Goal: Transaction & Acquisition: Book appointment/travel/reservation

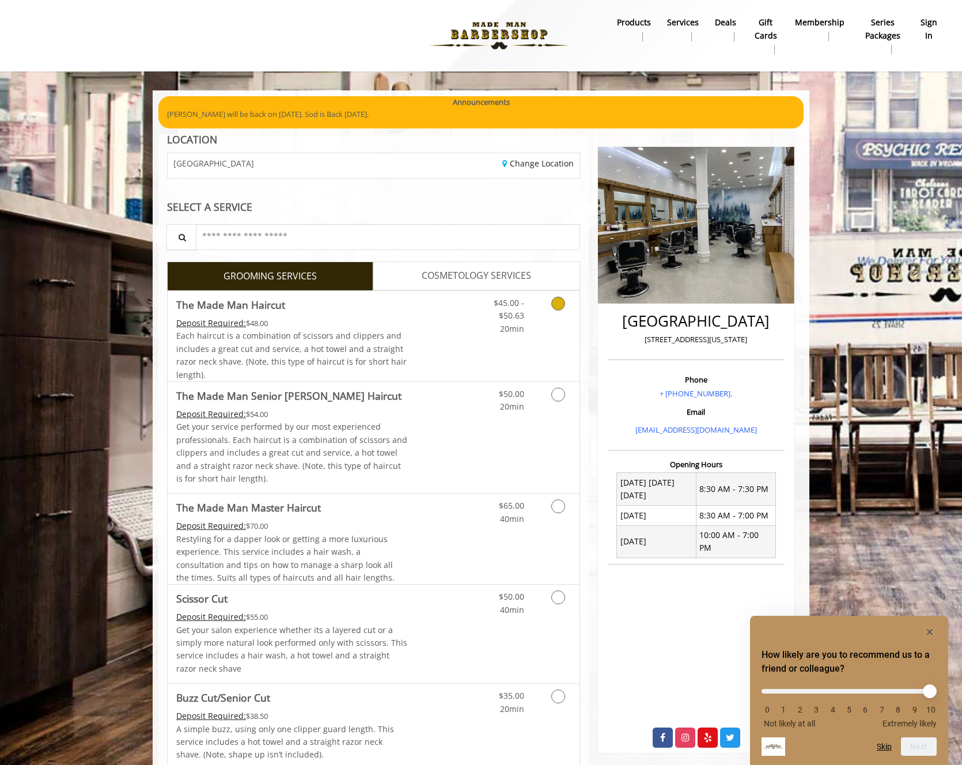
click at [451, 355] on link "Discounted Price" at bounding box center [442, 336] width 69 height 90
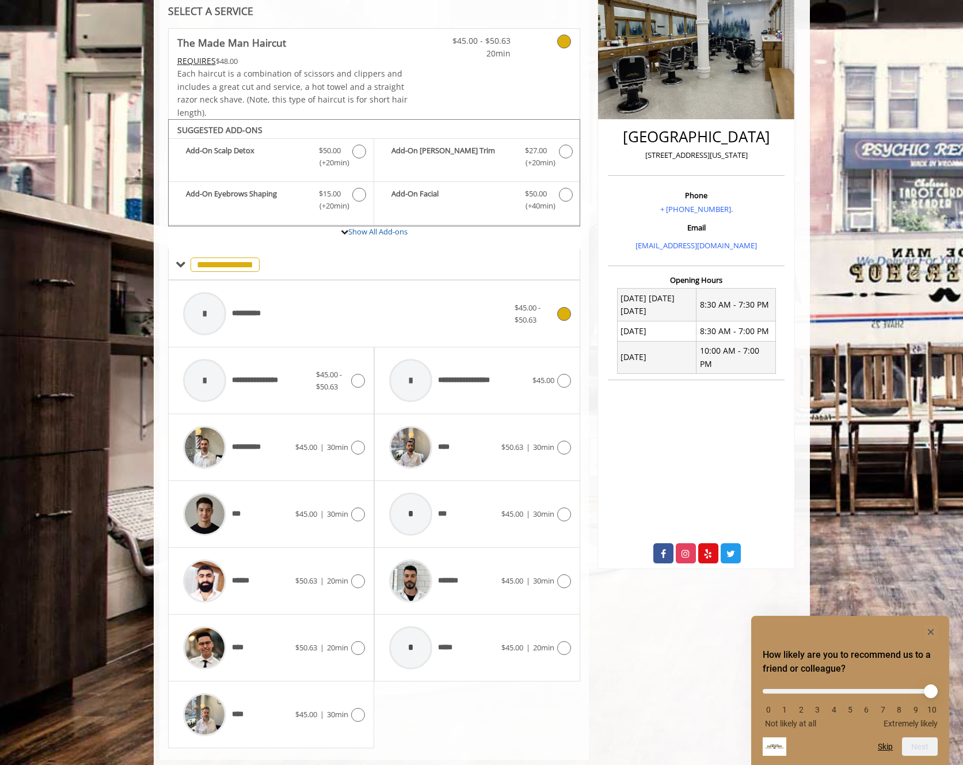
scroll to position [208, 0]
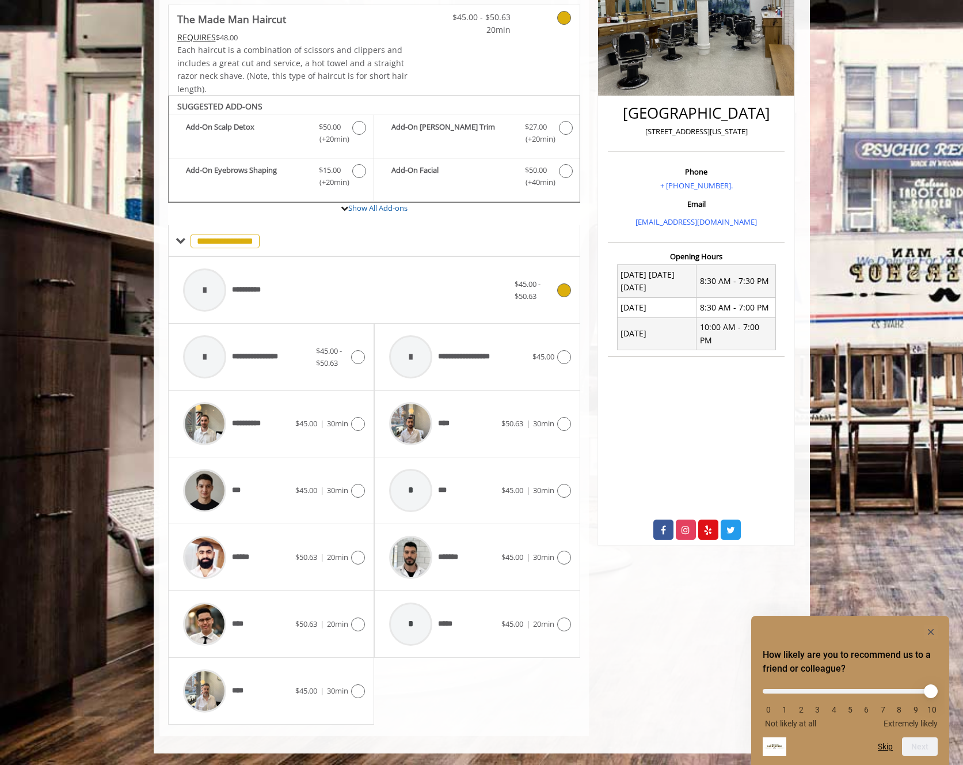
click at [336, 279] on div "**********" at bounding box center [345, 290] width 337 height 55
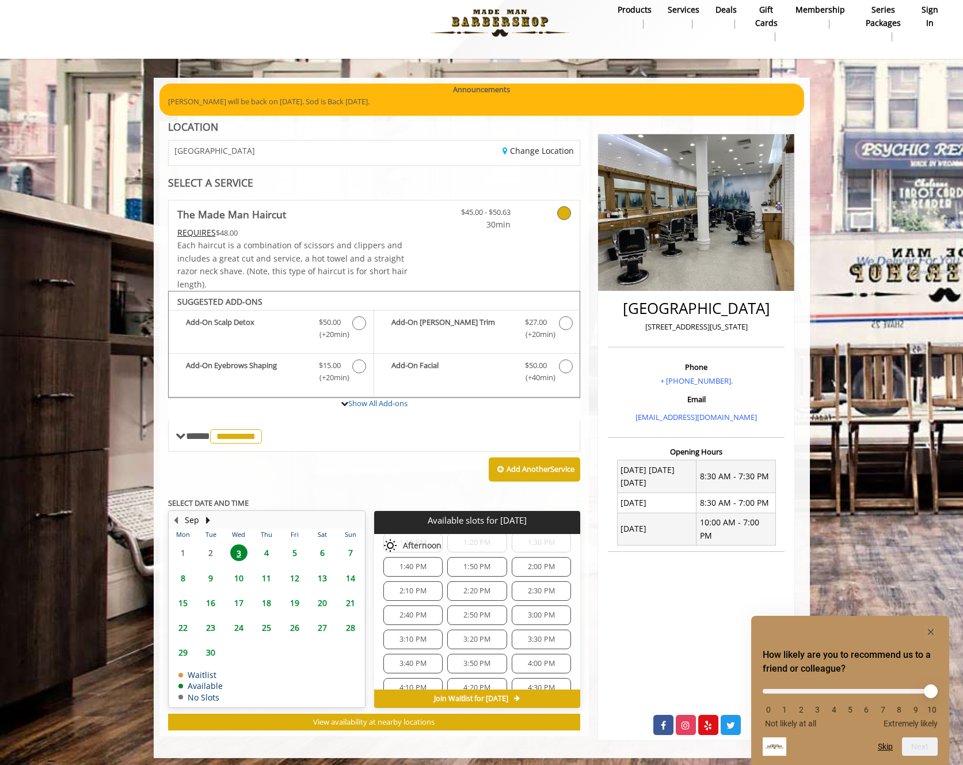
scroll to position [463, 0]
click at [557, 618] on span "6:10 PM" at bounding box center [541, 621] width 49 height 9
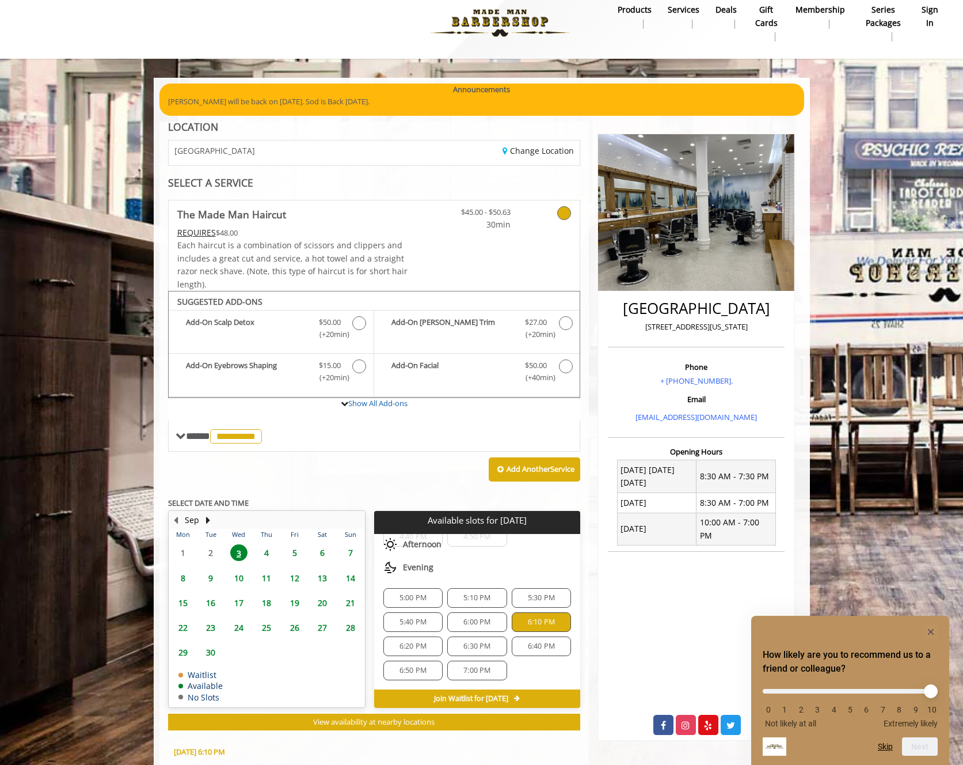
scroll to position [221, 0]
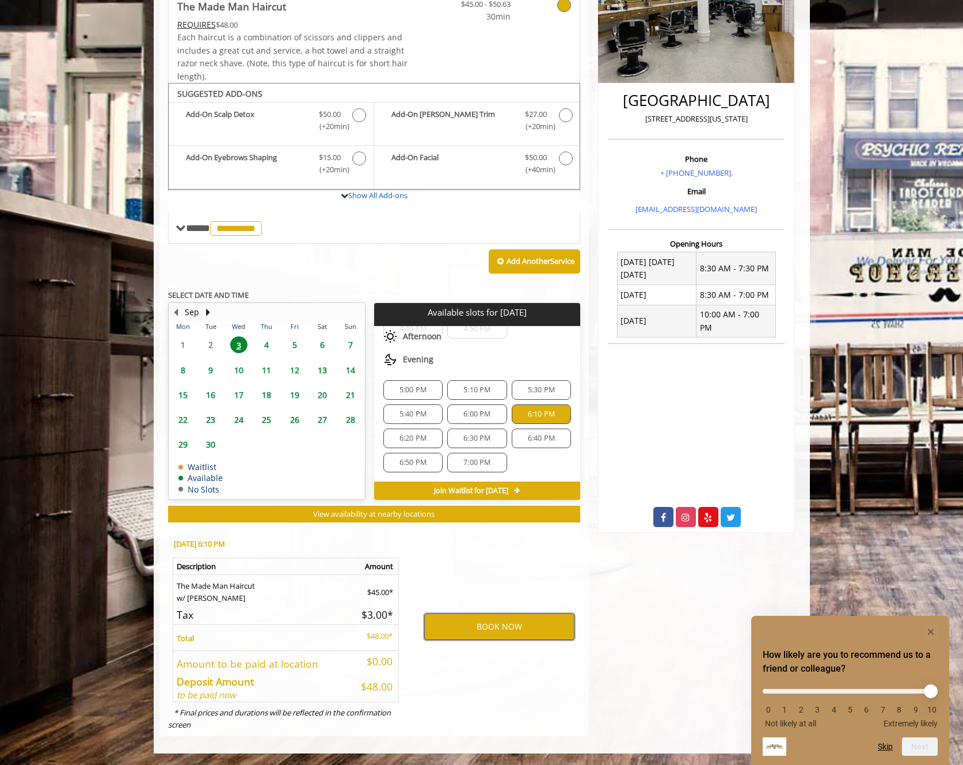
click at [531, 633] on button "BOOK NOW" at bounding box center [499, 626] width 150 height 26
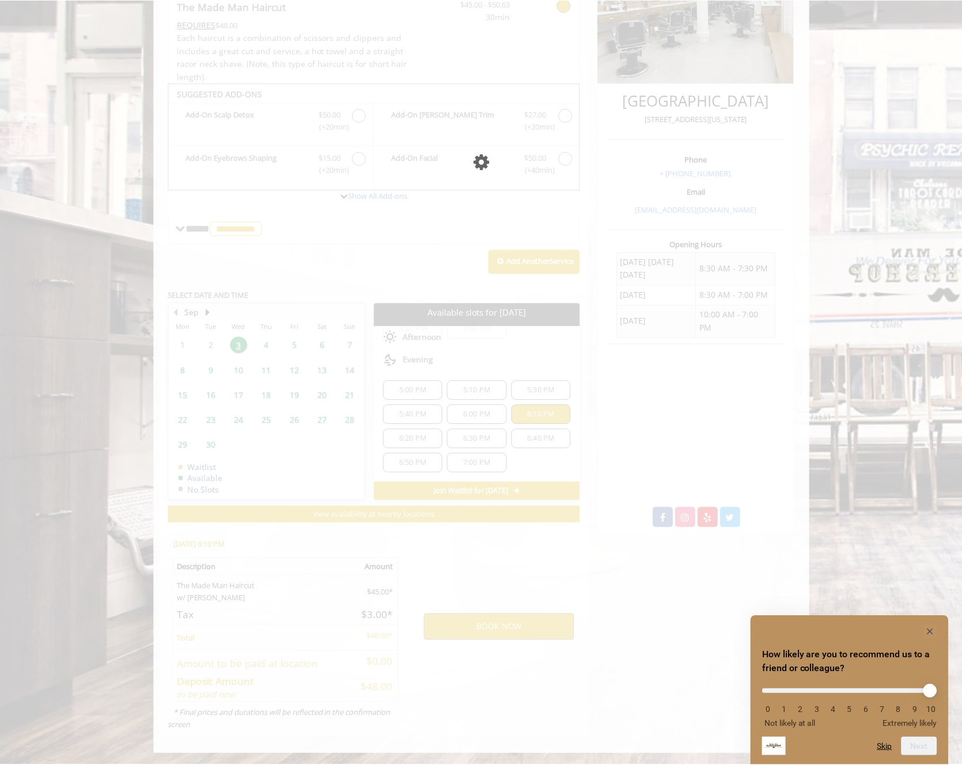
scroll to position [0, 0]
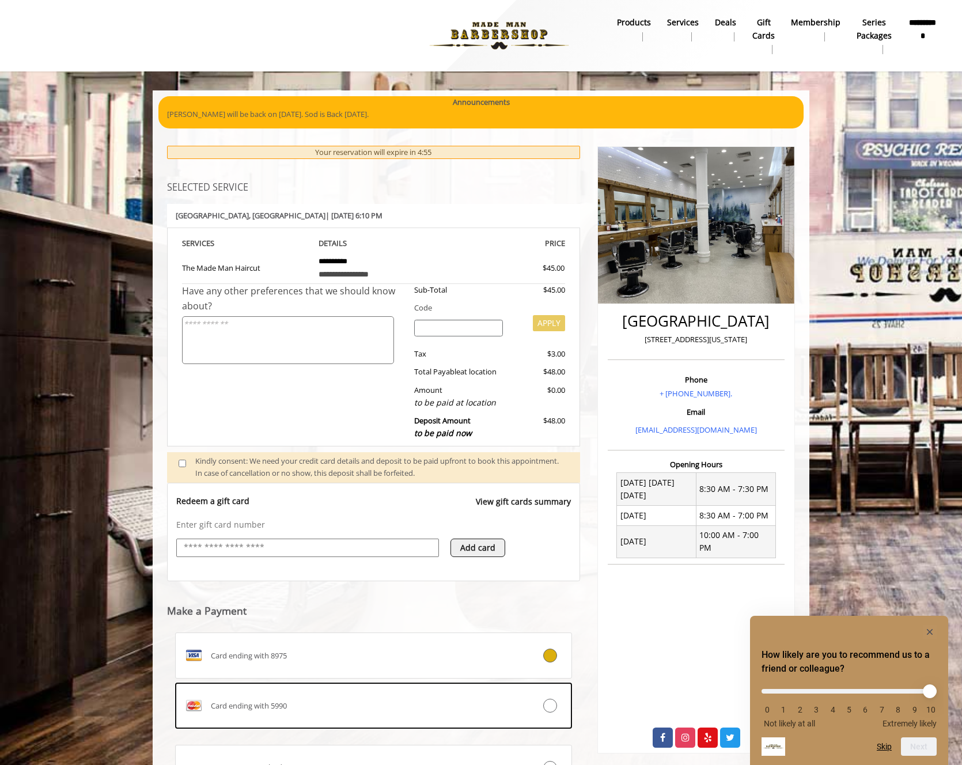
click at [390, 554] on input "text" at bounding box center [308, 548] width 250 height 14
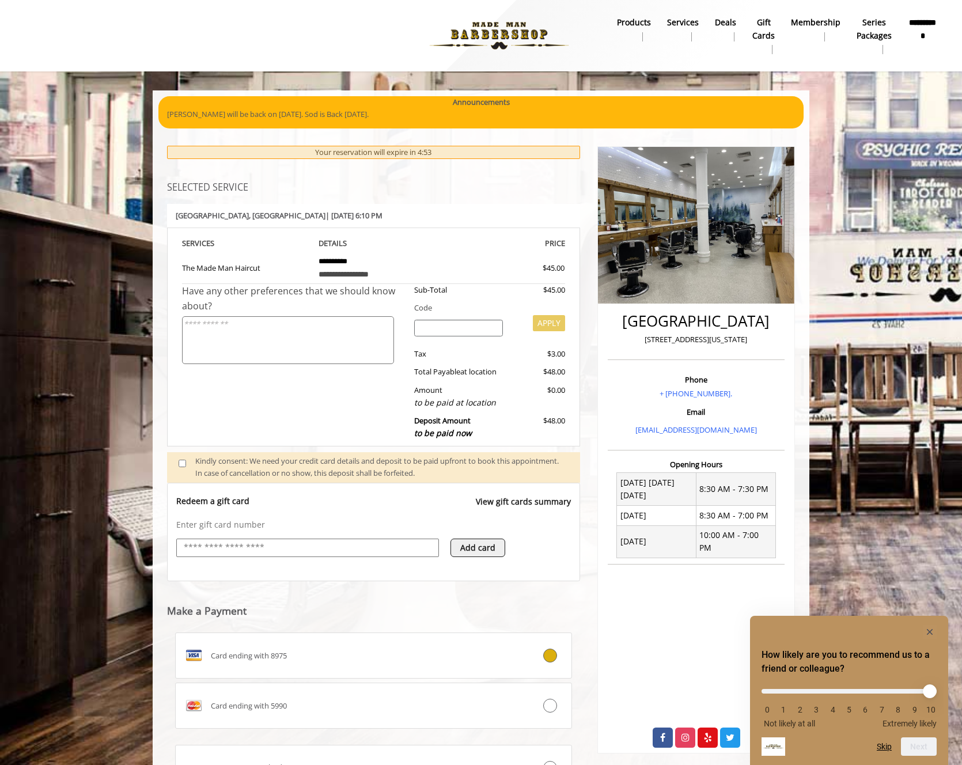
scroll to position [110, 0]
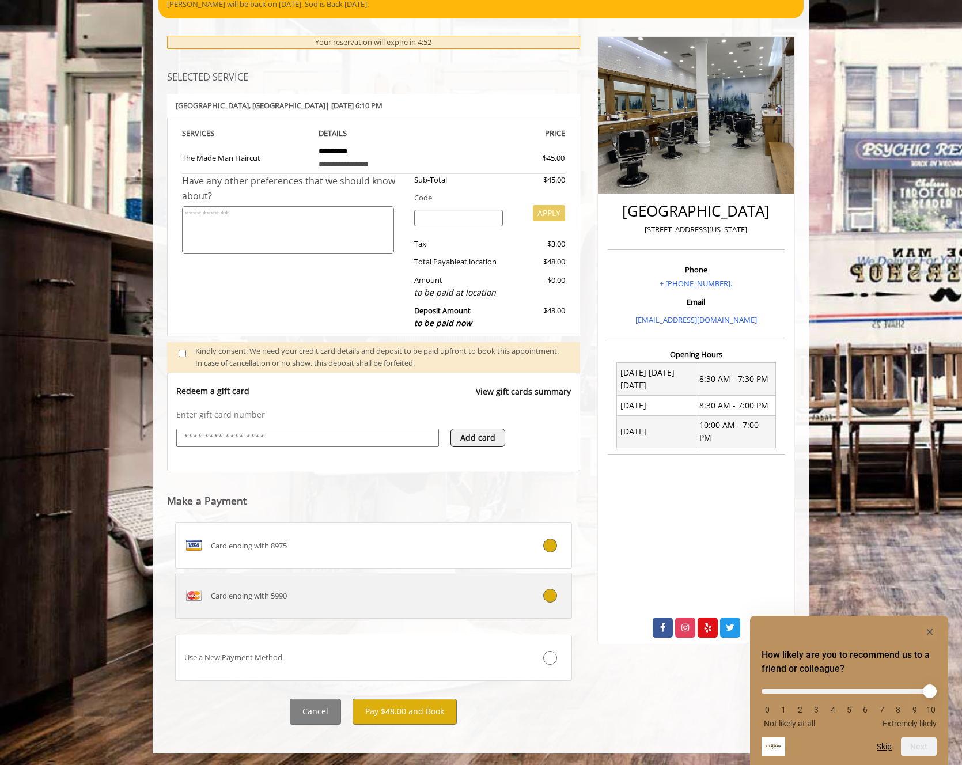
click at [420, 598] on div "Card ending with 5990" at bounding box center [340, 595] width 329 height 18
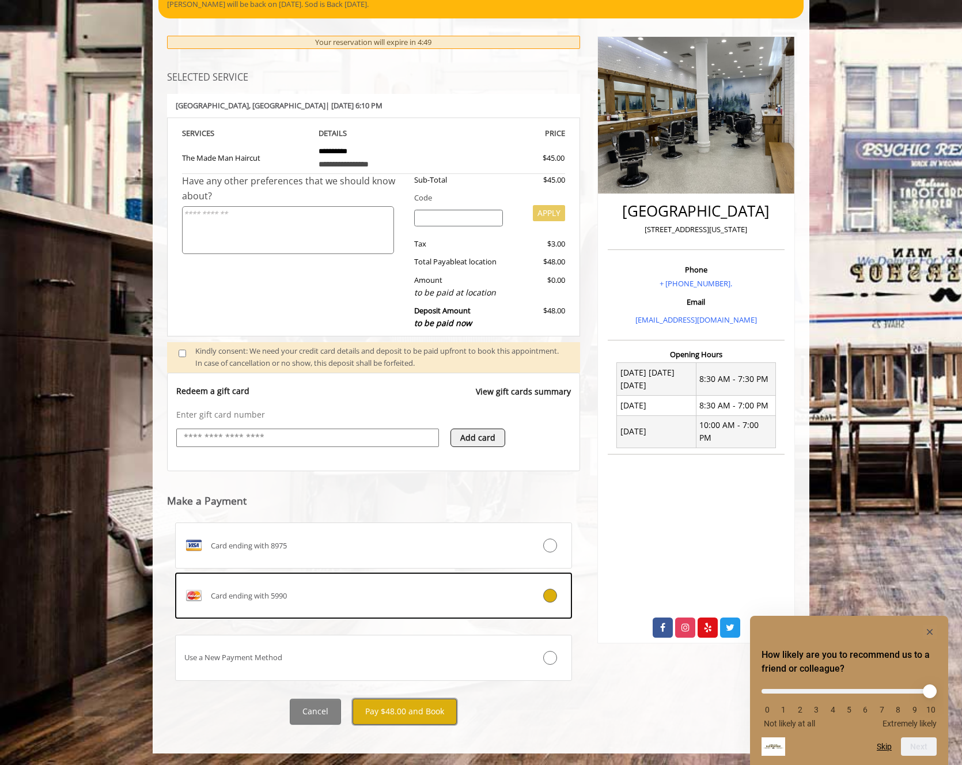
click at [425, 712] on button "Pay $48.00 and Book" at bounding box center [404, 711] width 104 height 26
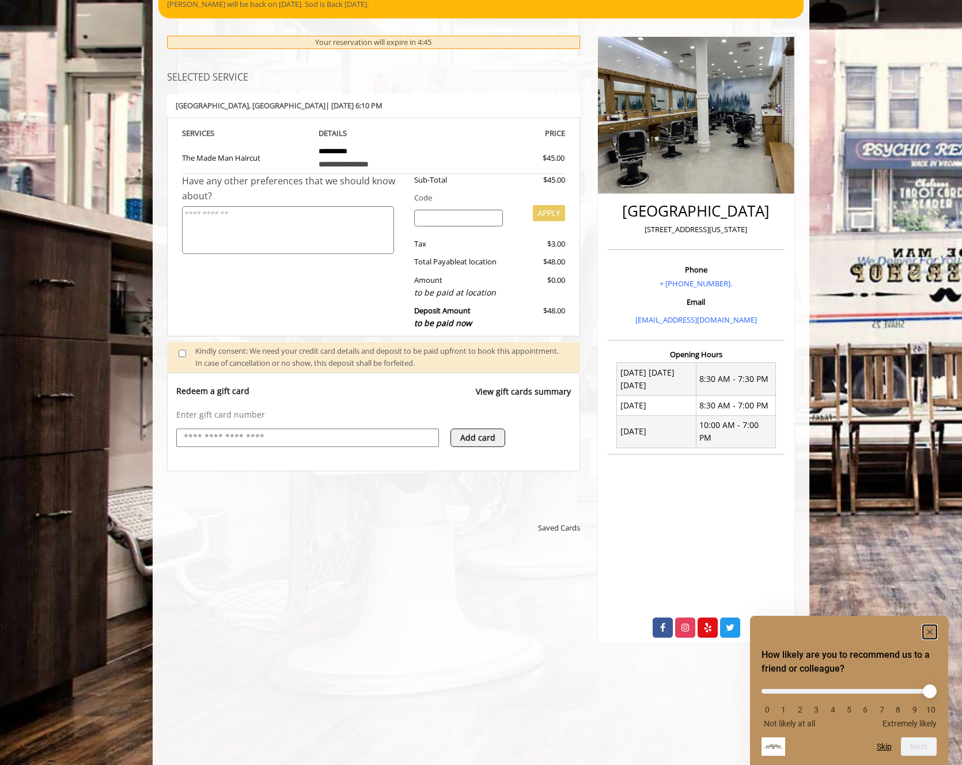
click at [933, 630] on rect "Hide survey" at bounding box center [929, 632] width 14 height 14
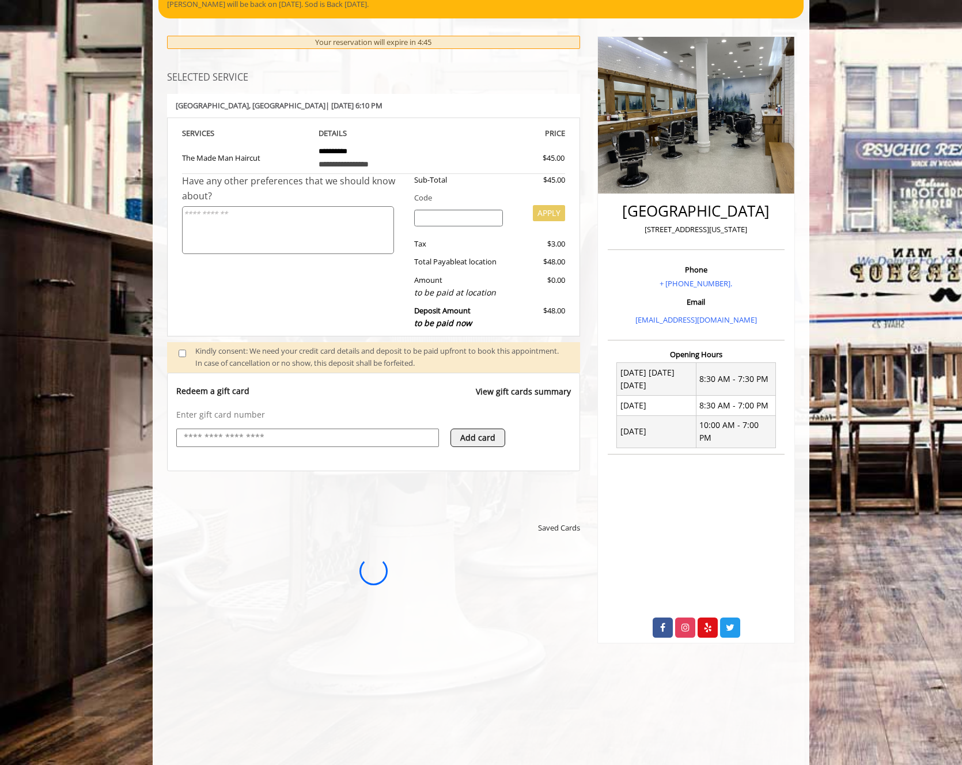
scroll to position [0, 0]
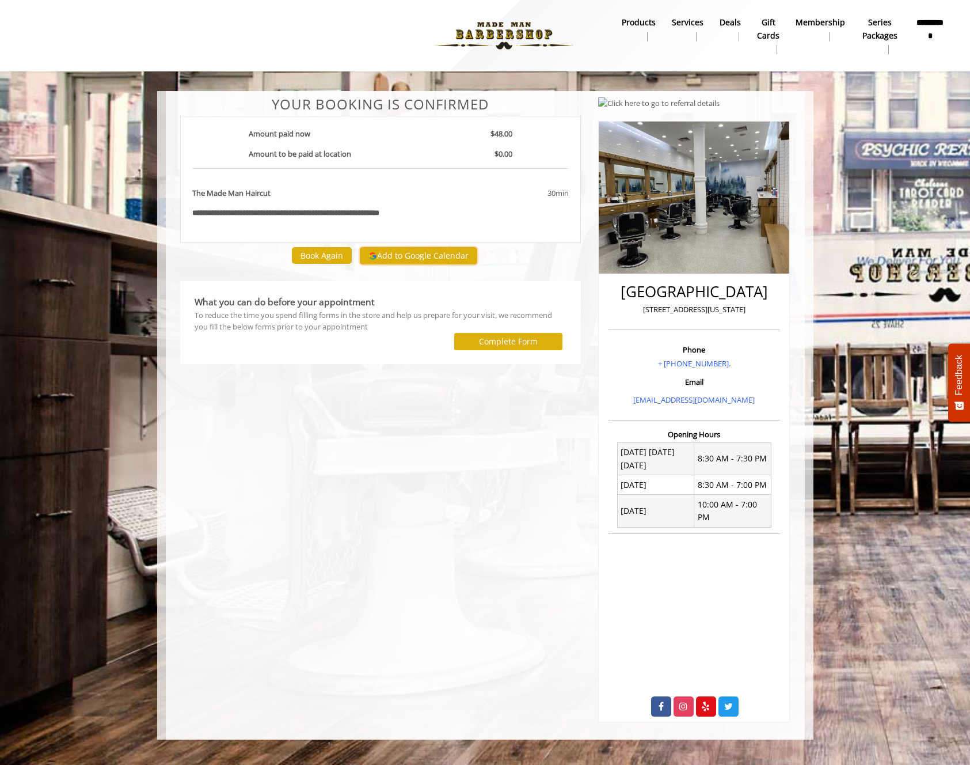
click at [419, 258] on button "Add to Google Calendar" at bounding box center [418, 255] width 117 height 17
